Goal: Download file/media

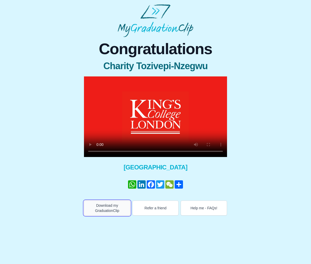
click at [118, 209] on button "Download my GraduationClip" at bounding box center [107, 208] width 46 height 15
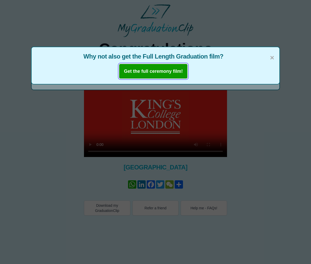
click at [177, 75] on button "Get the full ceremony film!" at bounding box center [153, 71] width 69 height 15
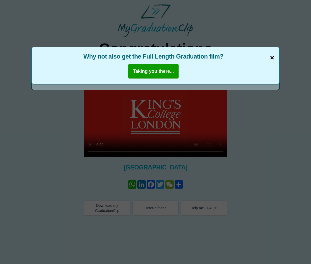
click at [271, 58] on span "×" at bounding box center [272, 57] width 4 height 11
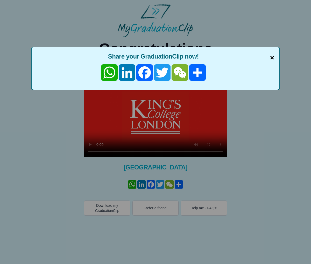
click at [272, 57] on span "×" at bounding box center [272, 57] width 4 height 11
